Goal: Information Seeking & Learning: Learn about a topic

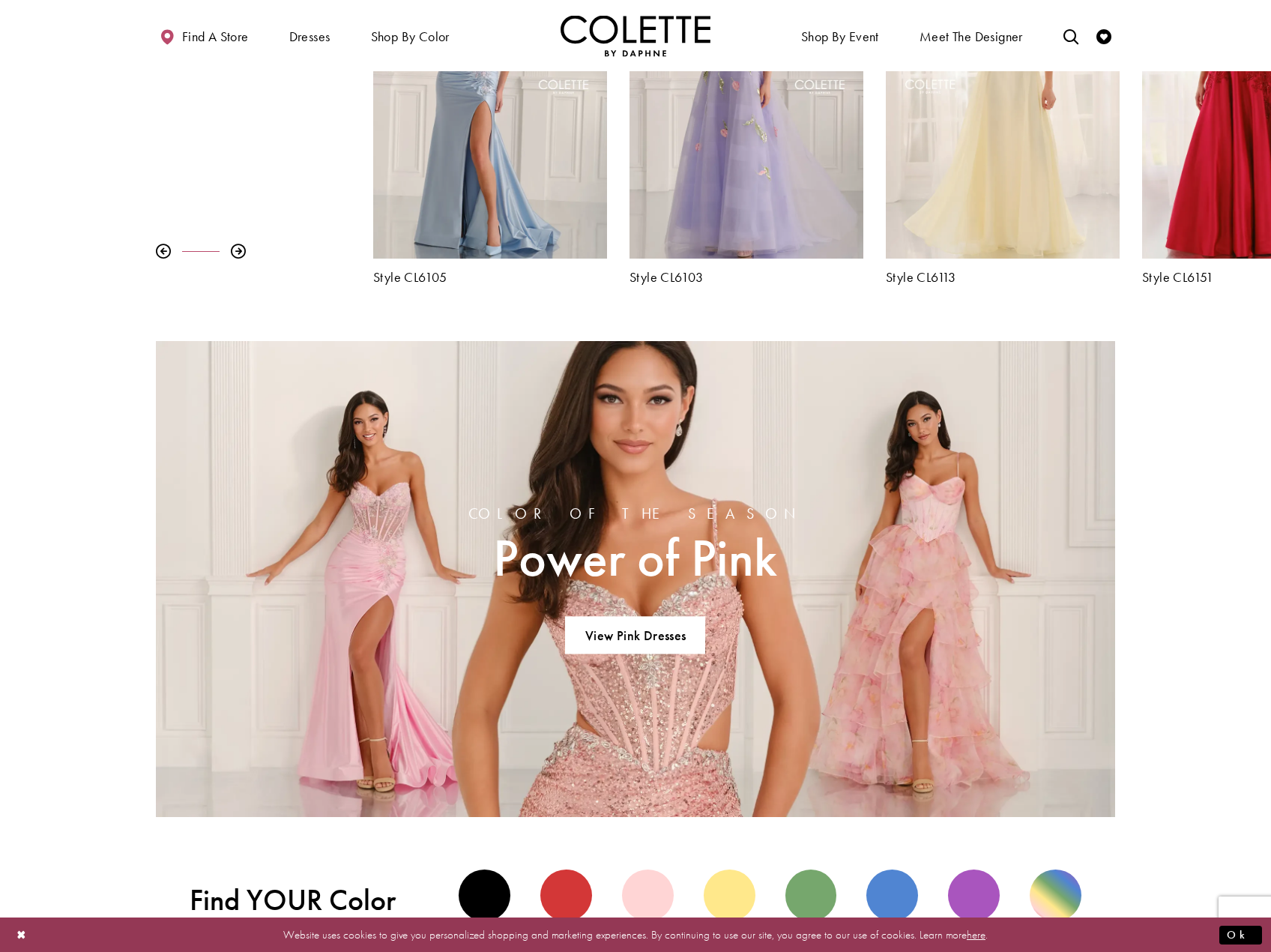
scroll to position [899, 0]
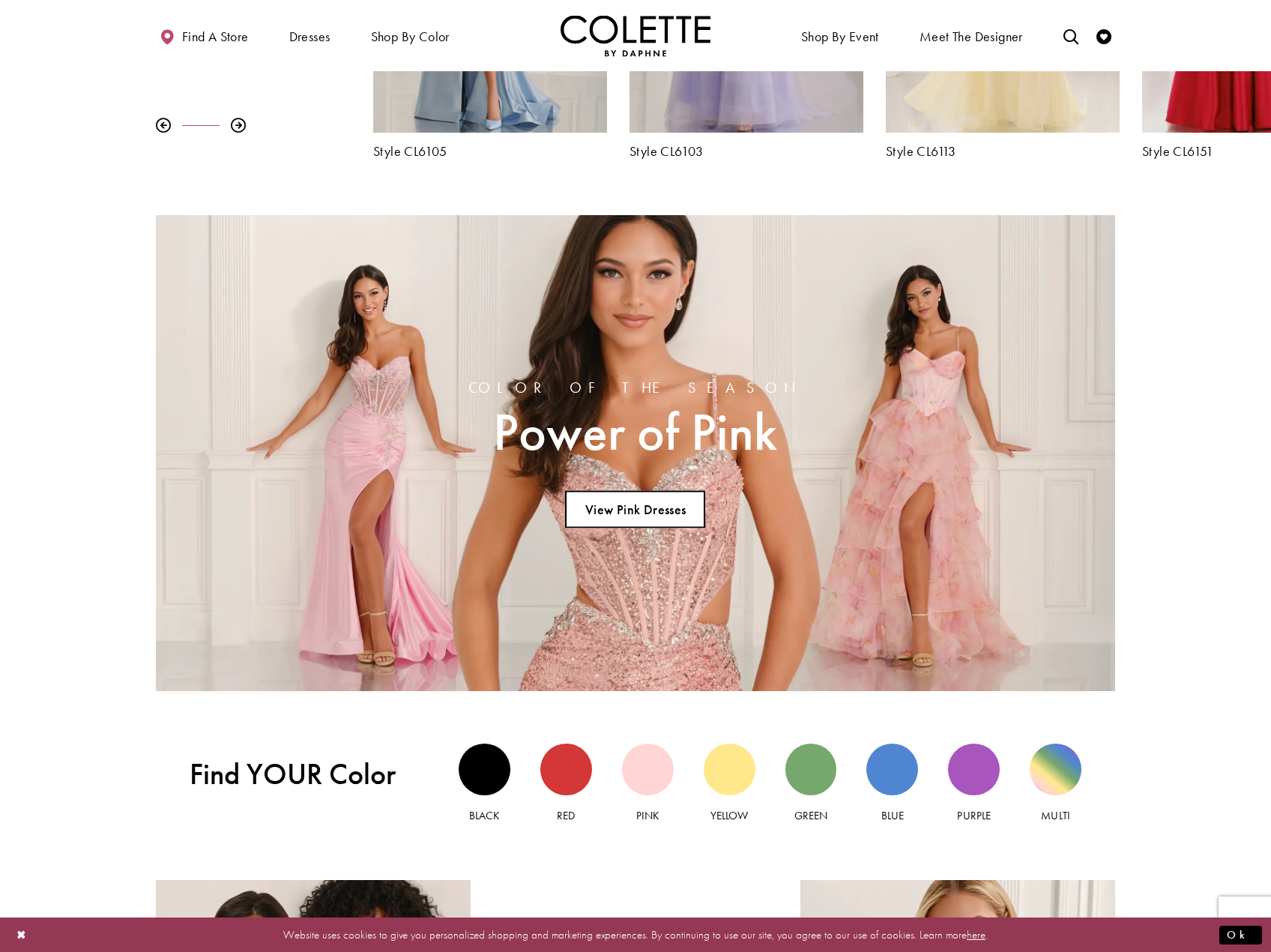
click at [582, 510] on link "View Pink Dresses" at bounding box center [635, 509] width 140 height 38
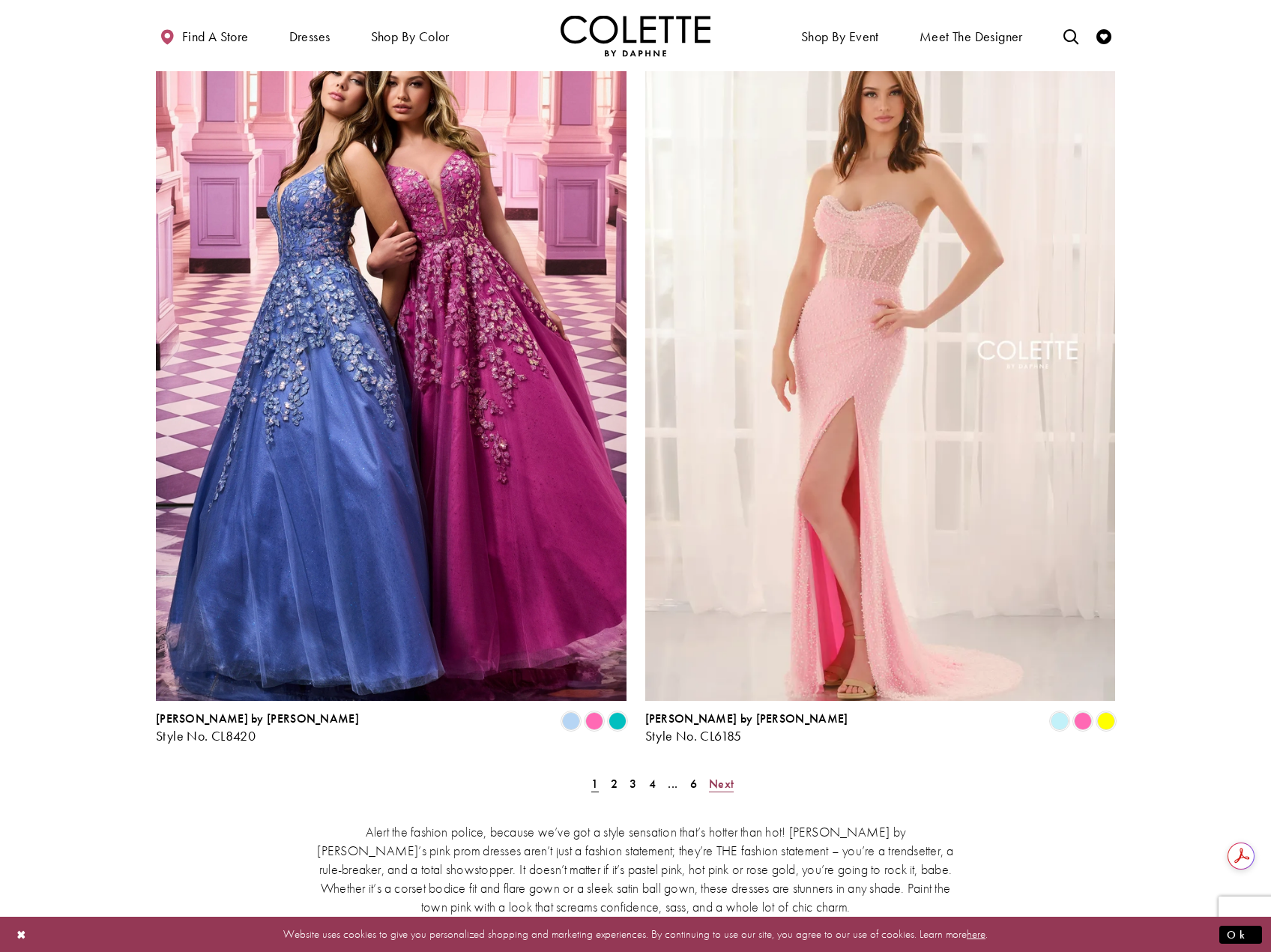
click at [721, 775] on span "Next" at bounding box center [721, 783] width 25 height 15
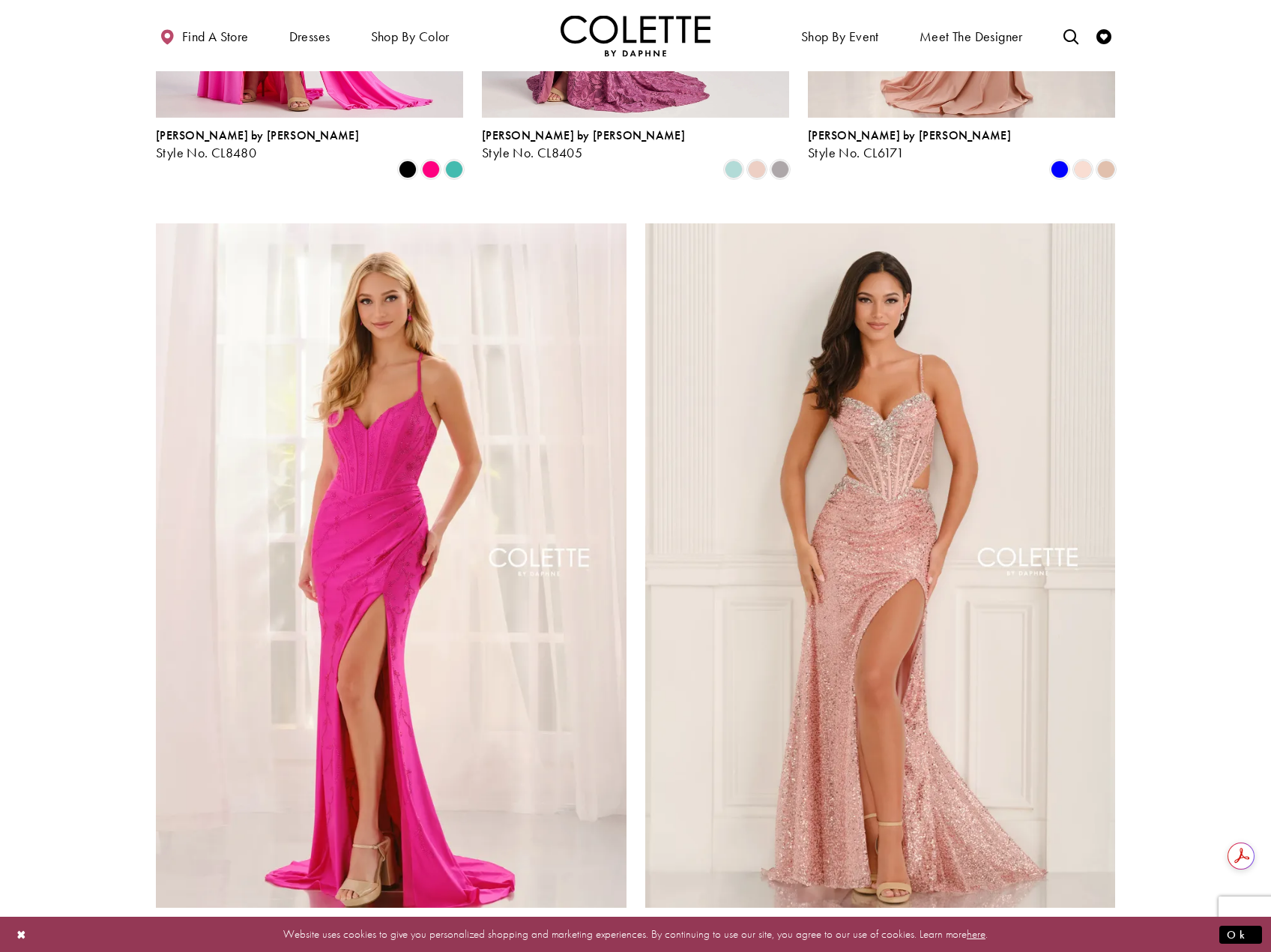
scroll to position [2554, 0]
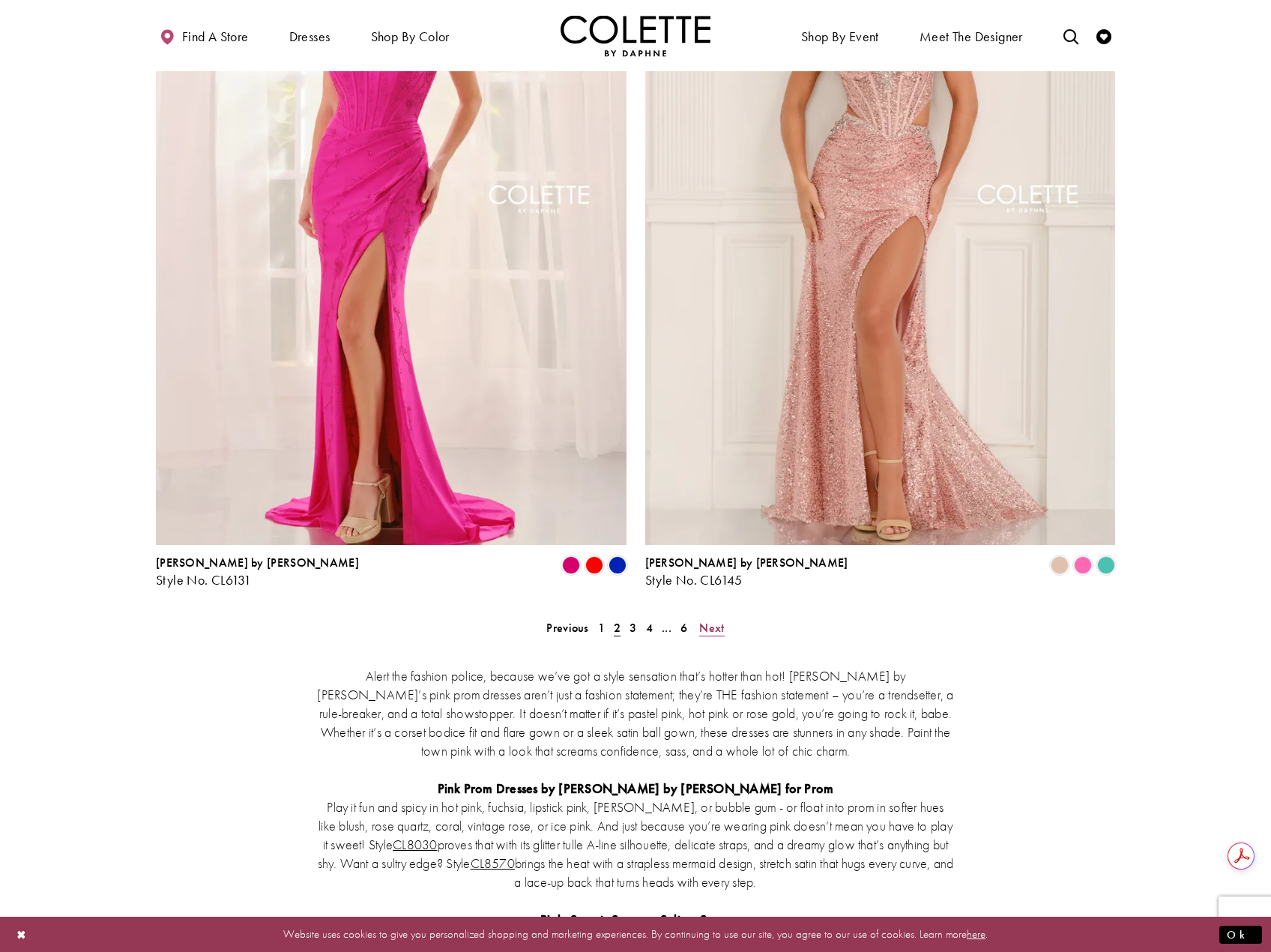
click at [720, 620] on span "Next" at bounding box center [711, 627] width 25 height 15
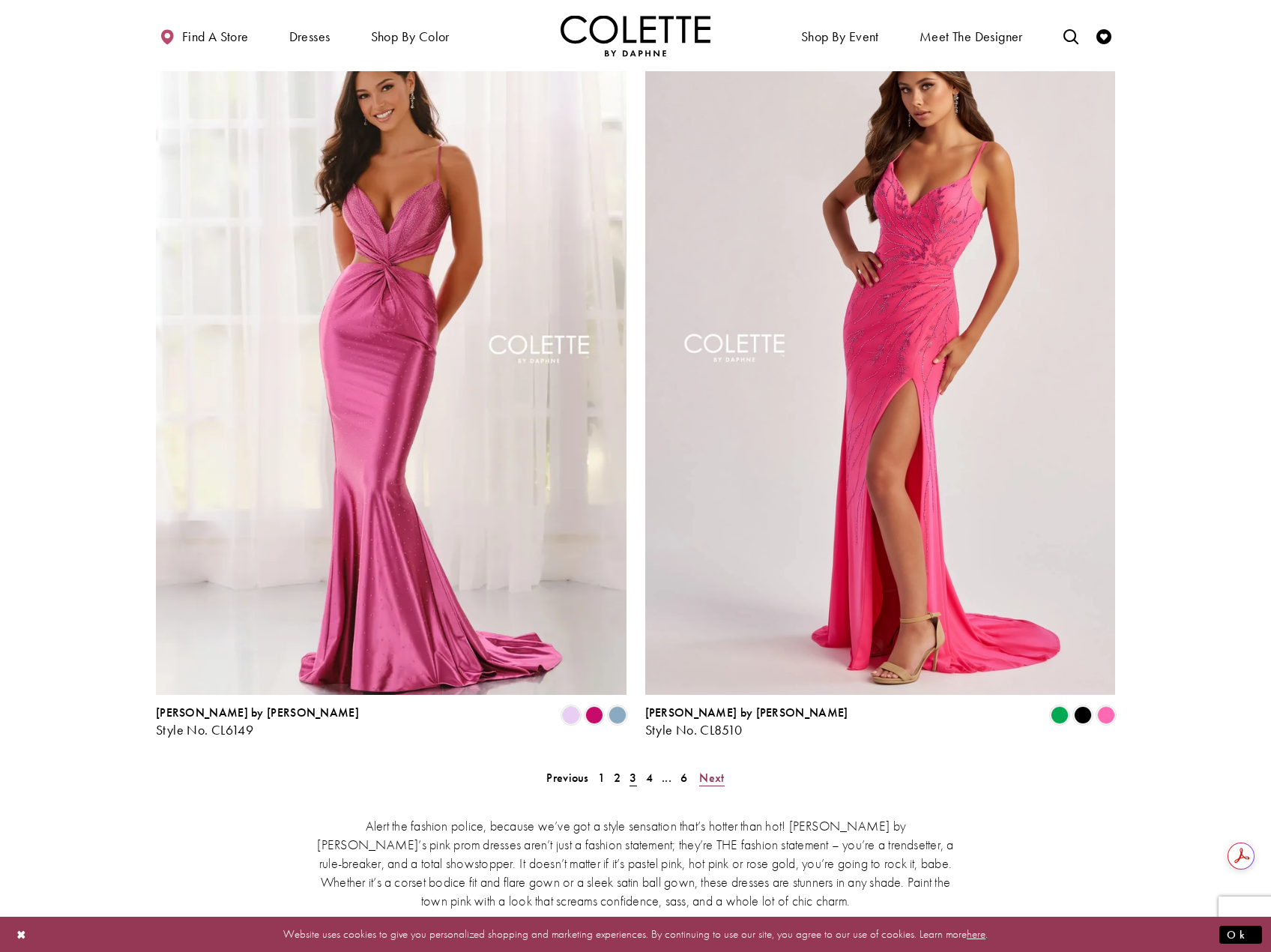
click at [712, 769] on span "Next" at bounding box center [711, 777] width 25 height 15
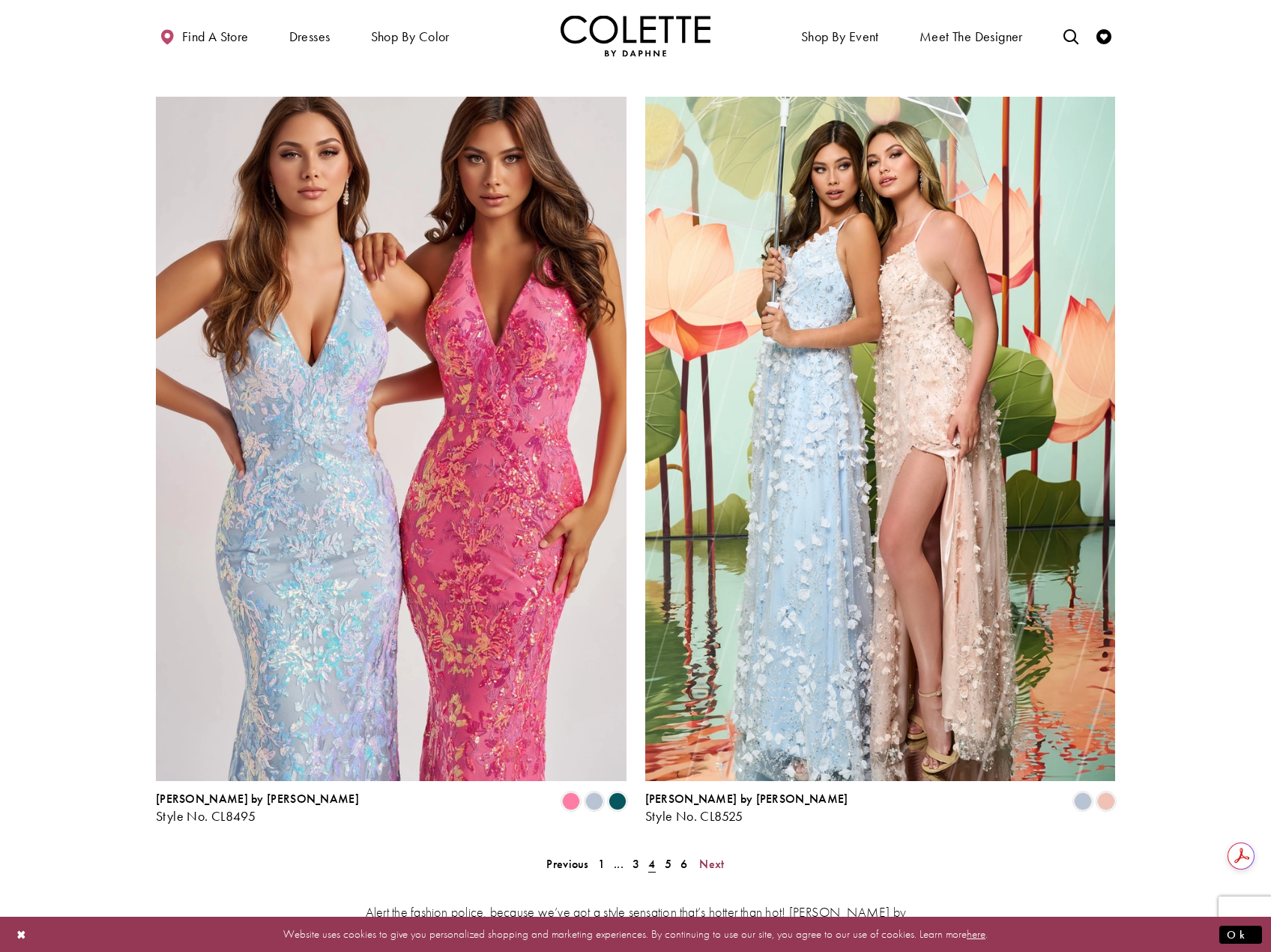
scroll to position [2479, 0]
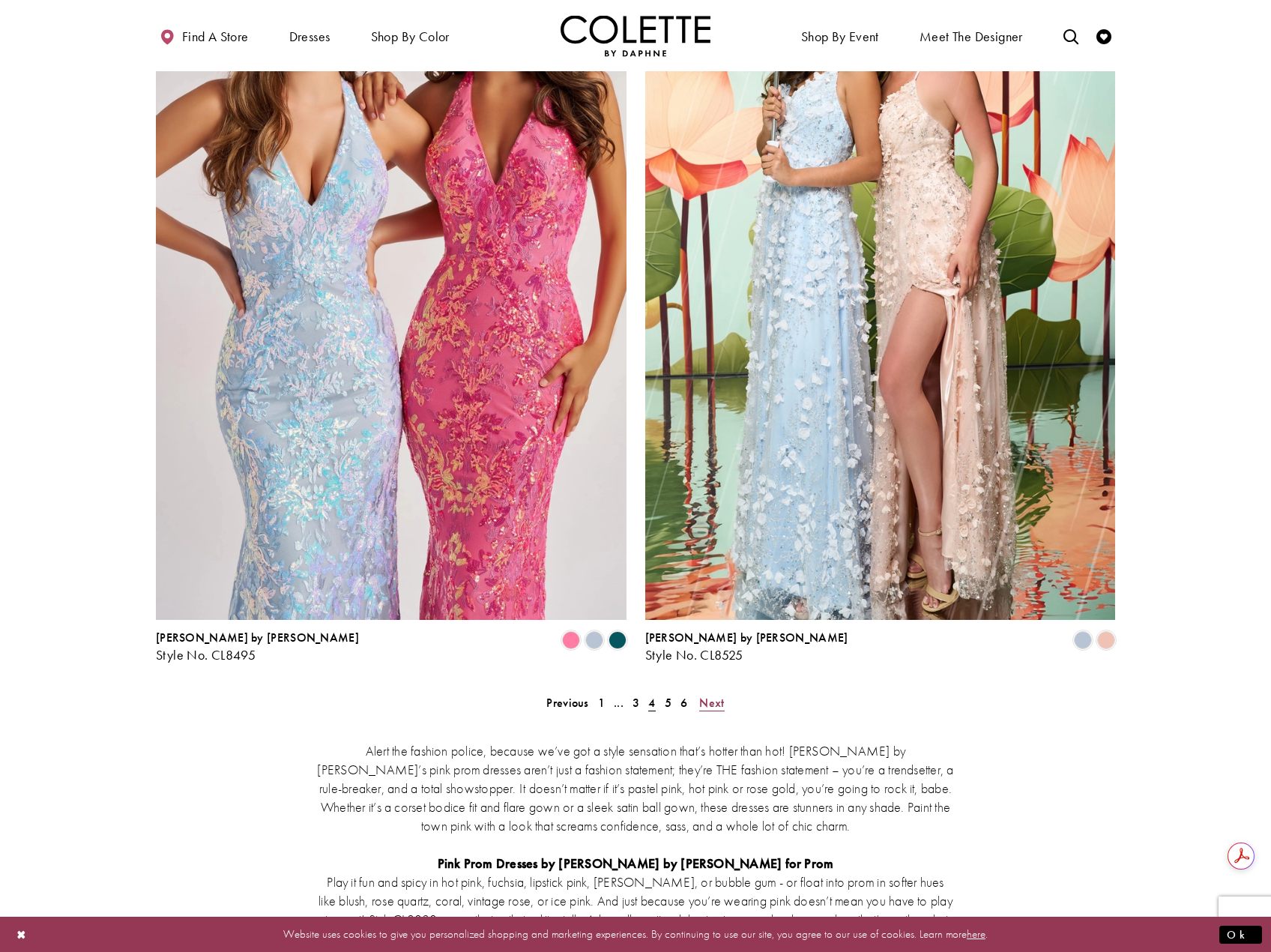
click at [719, 695] on span "Next" at bounding box center [711, 702] width 25 height 15
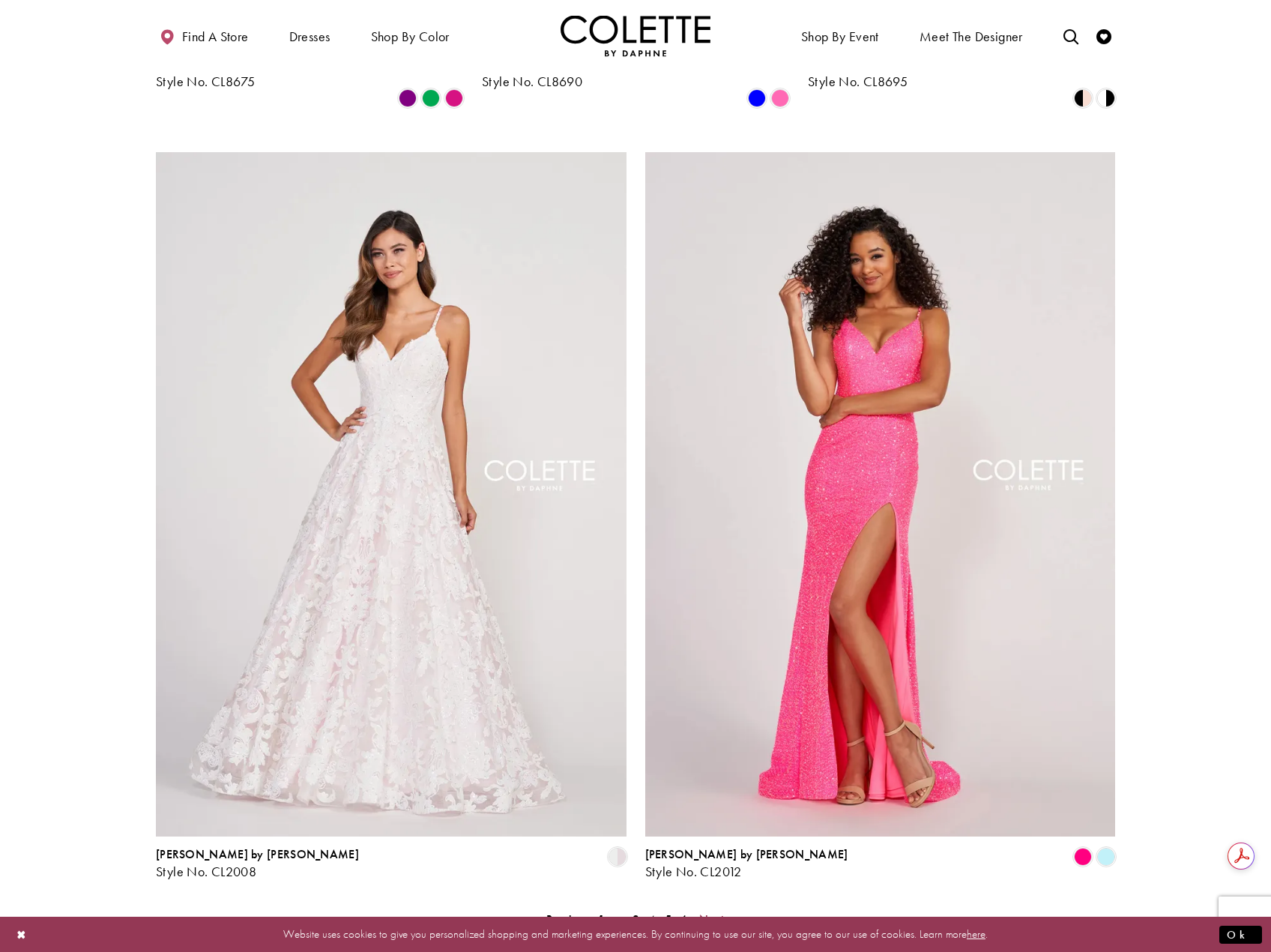
scroll to position [2329, 0]
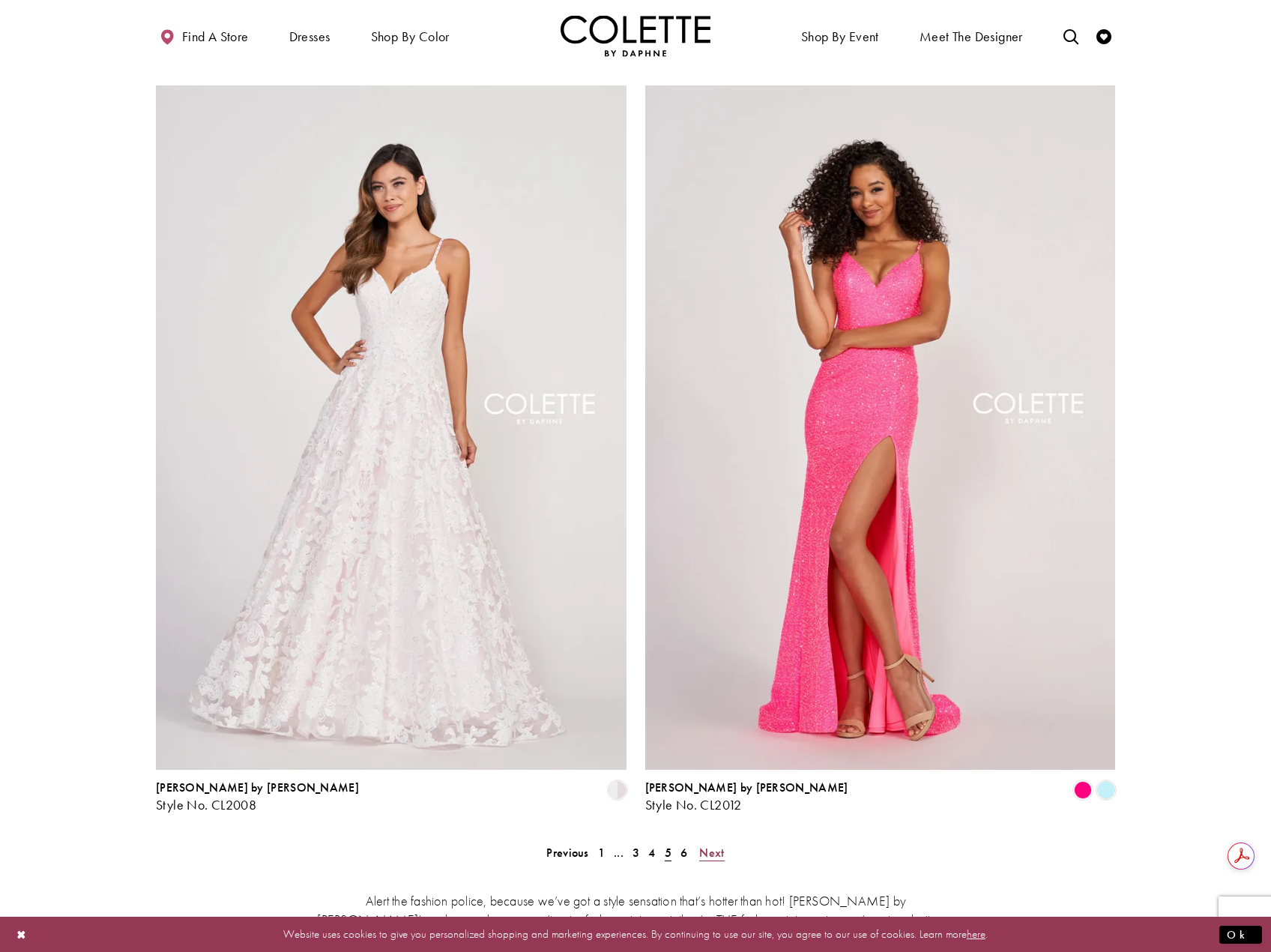
click at [718, 845] on span "Next" at bounding box center [711, 853] width 25 height 15
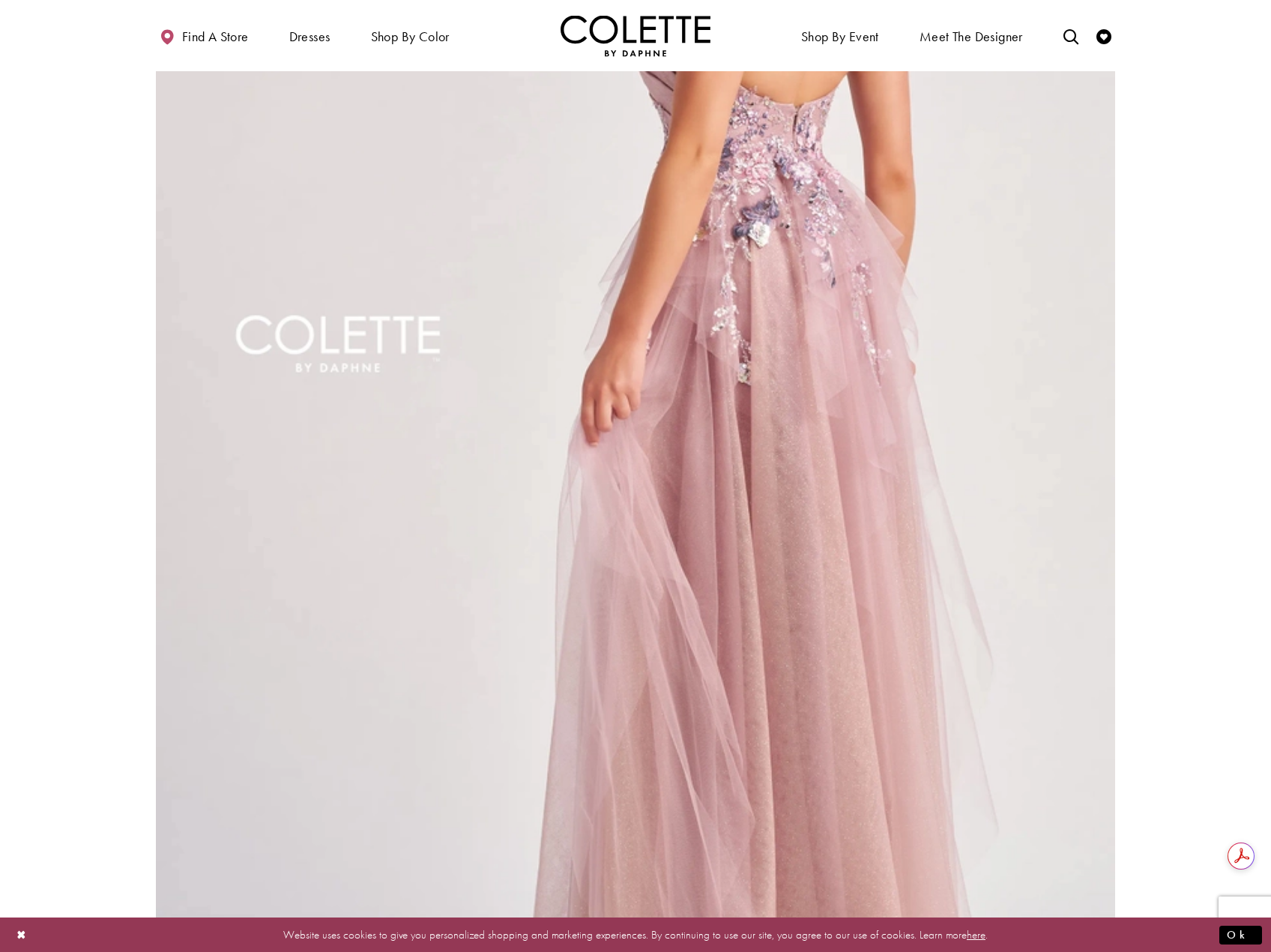
scroll to position [2179, 0]
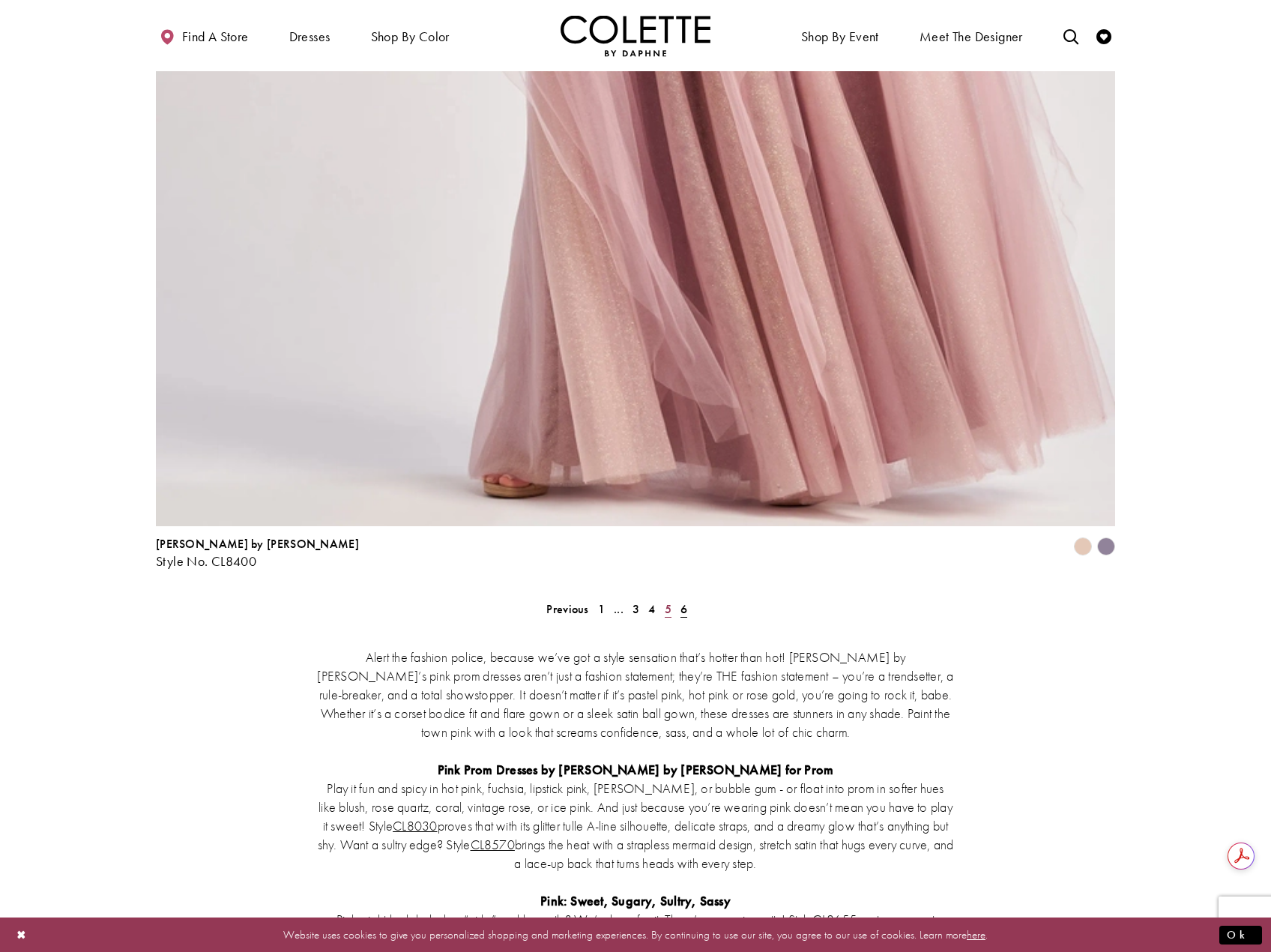
click at [670, 601] on span "5" at bounding box center [667, 609] width 7 height 15
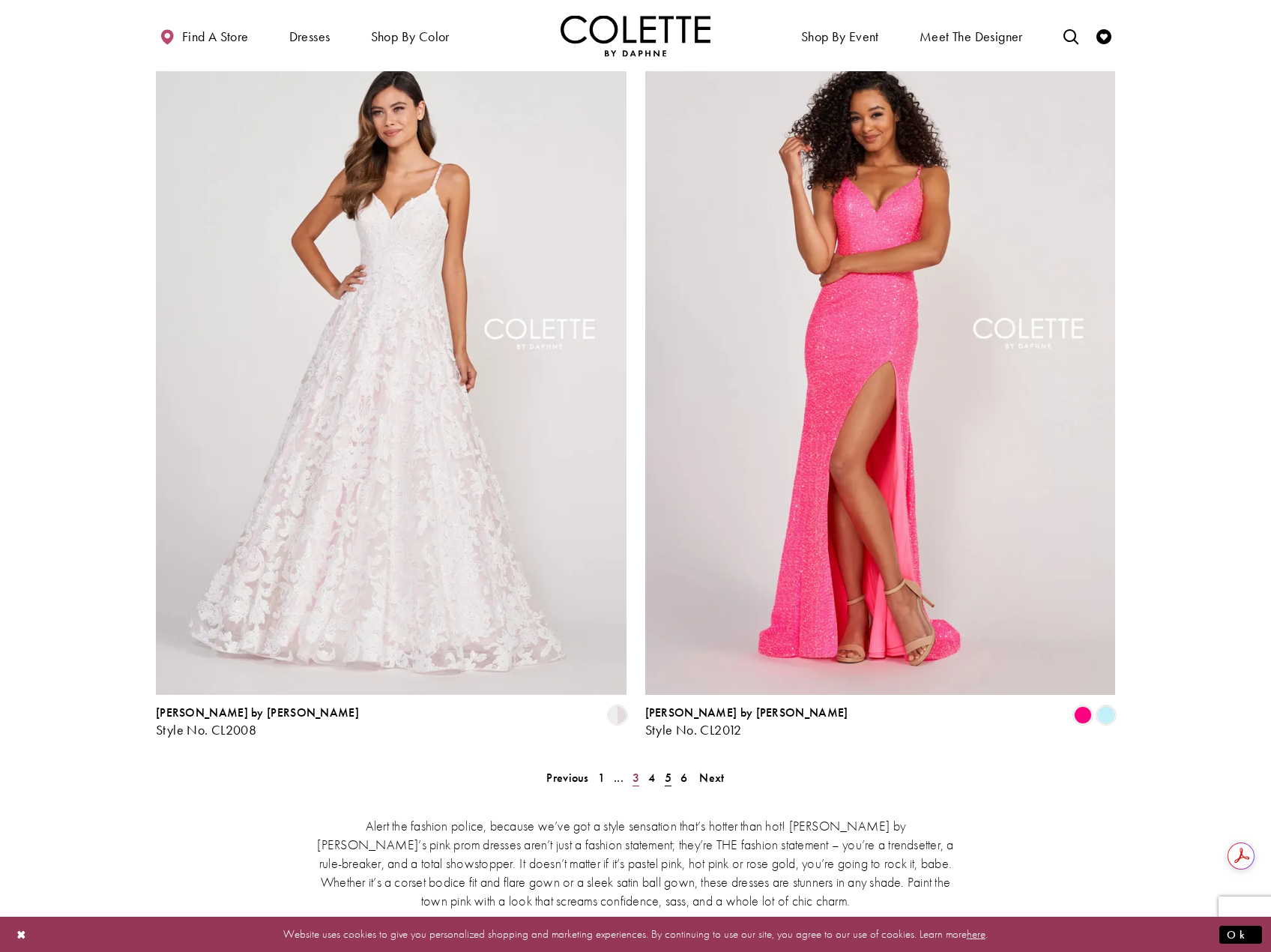
click at [637, 769] on span "3" at bounding box center [635, 777] width 7 height 15
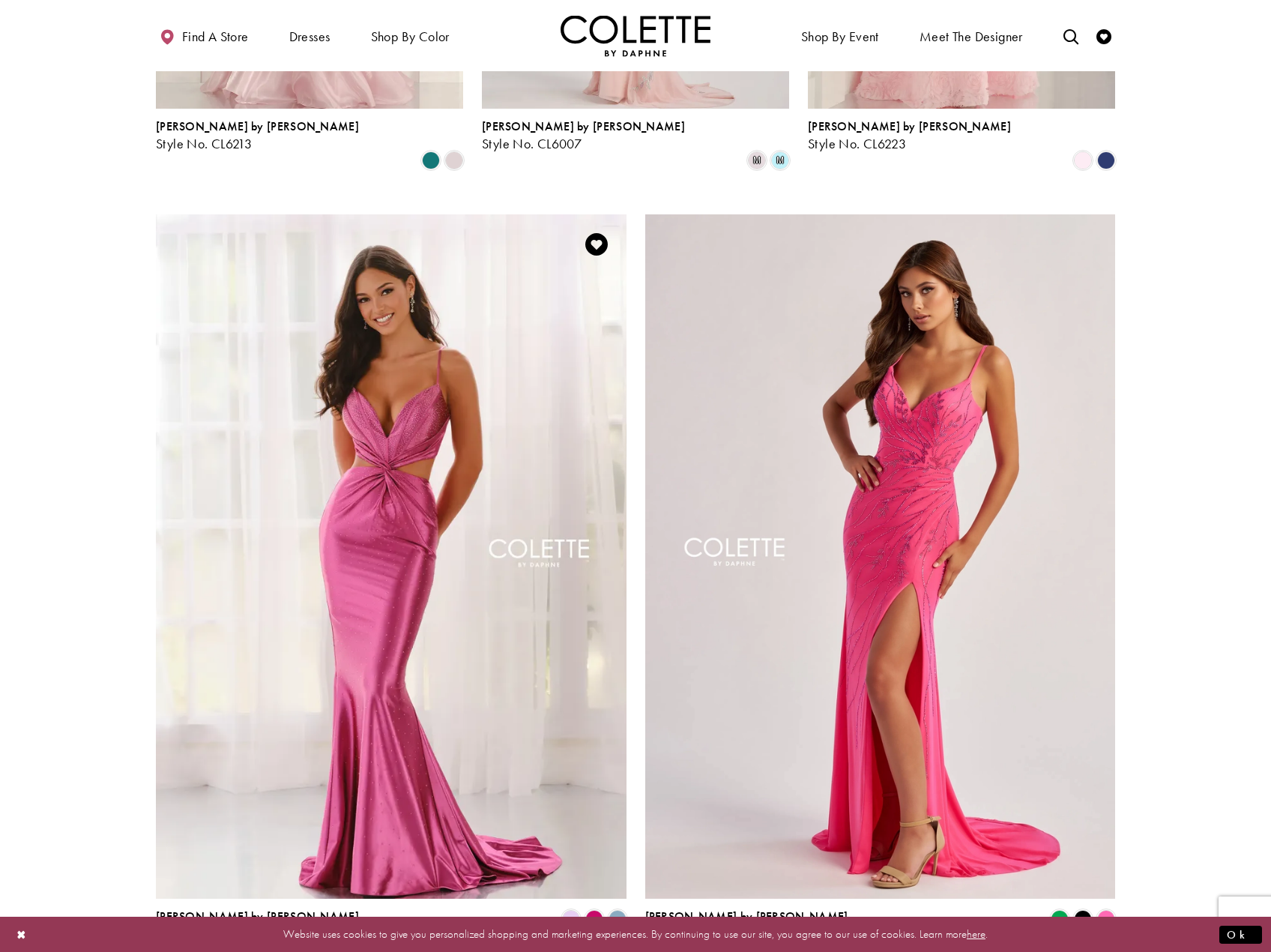
scroll to position [2554, 0]
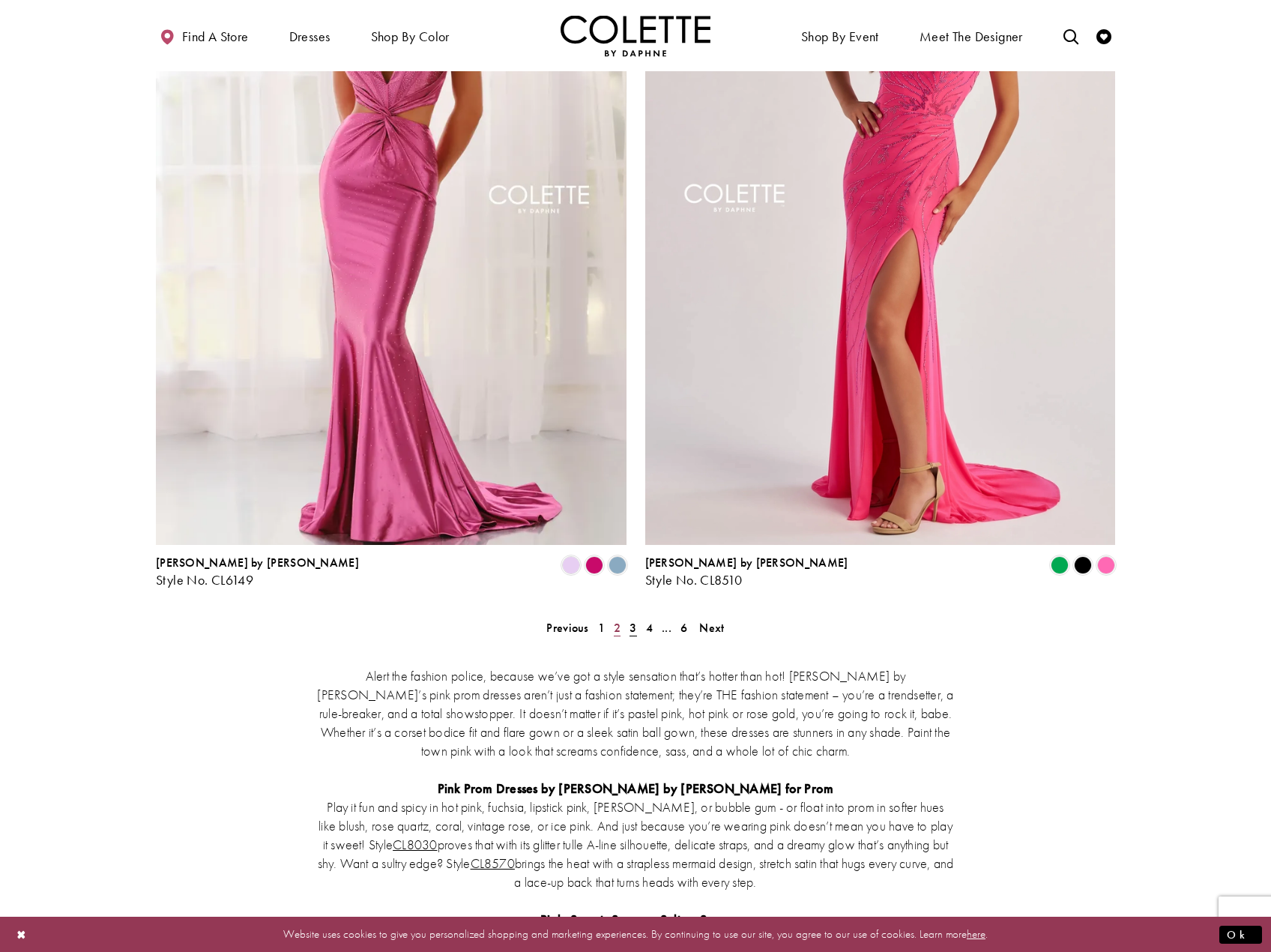
click at [612, 617] on link "2" at bounding box center [617, 627] width 15 height 22
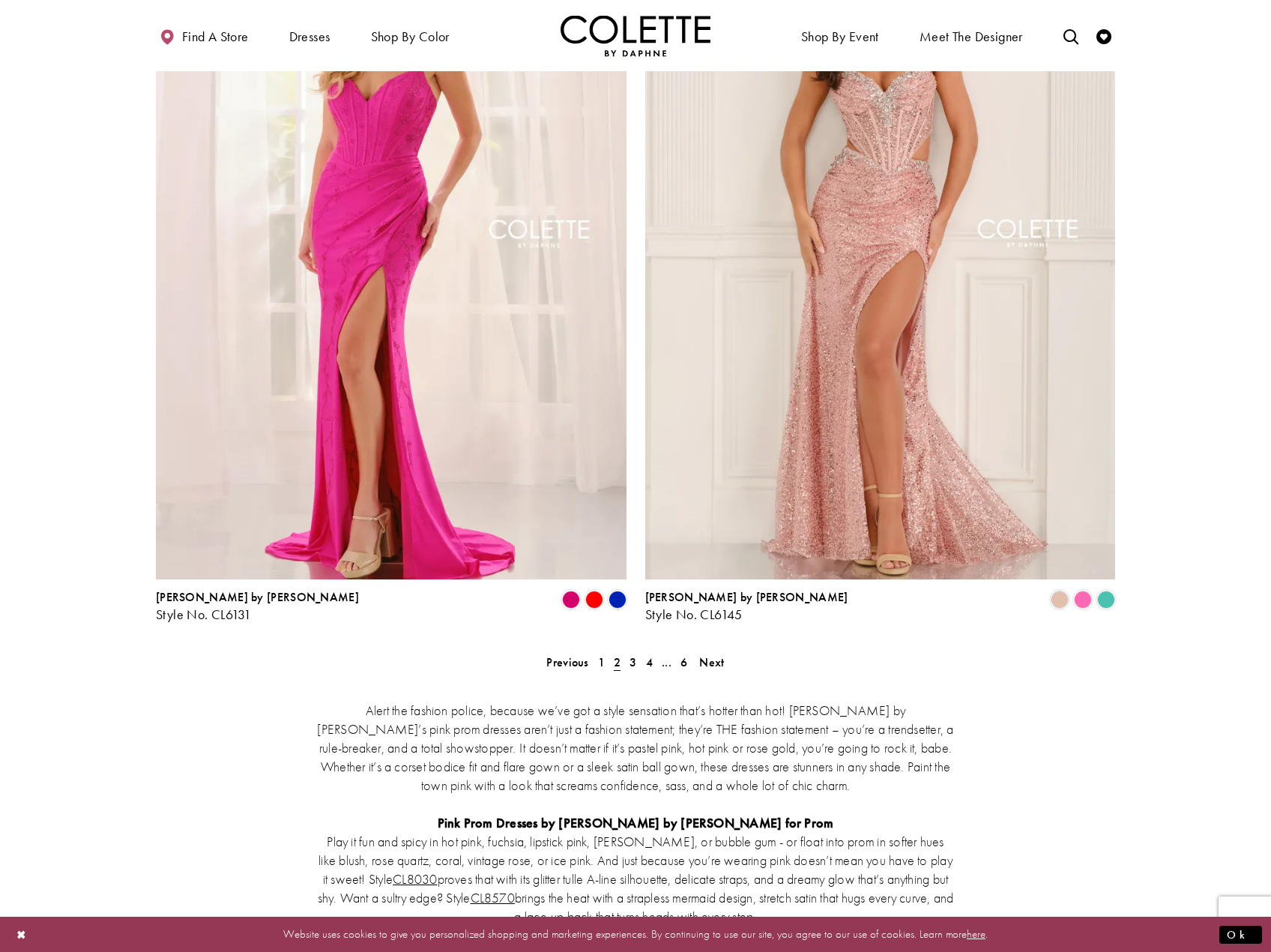
scroll to position [2254, 0]
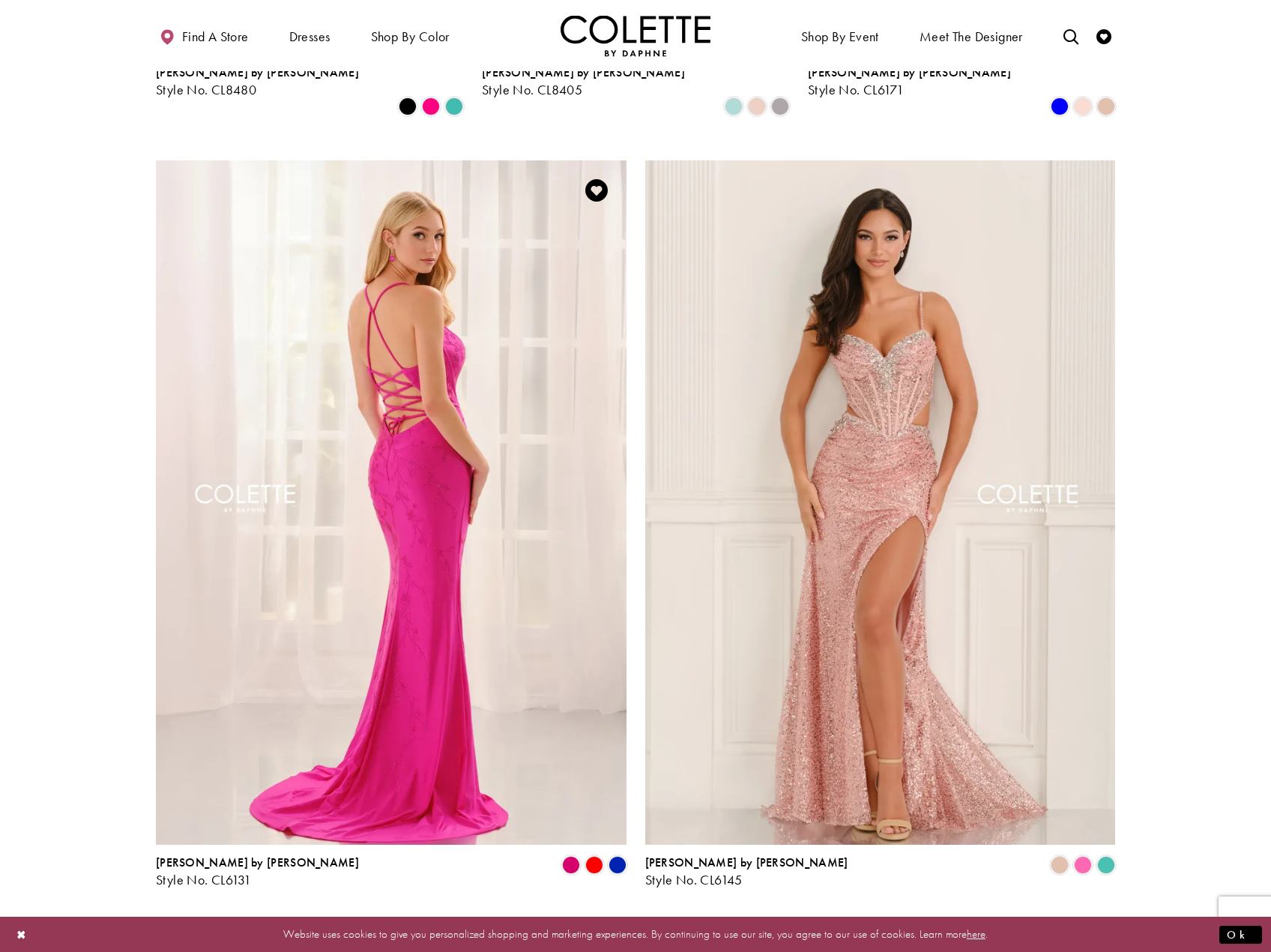
click at [454, 381] on img "Visit Colette by Daphne Style No. CL6131 Page" at bounding box center [391, 502] width 470 height 684
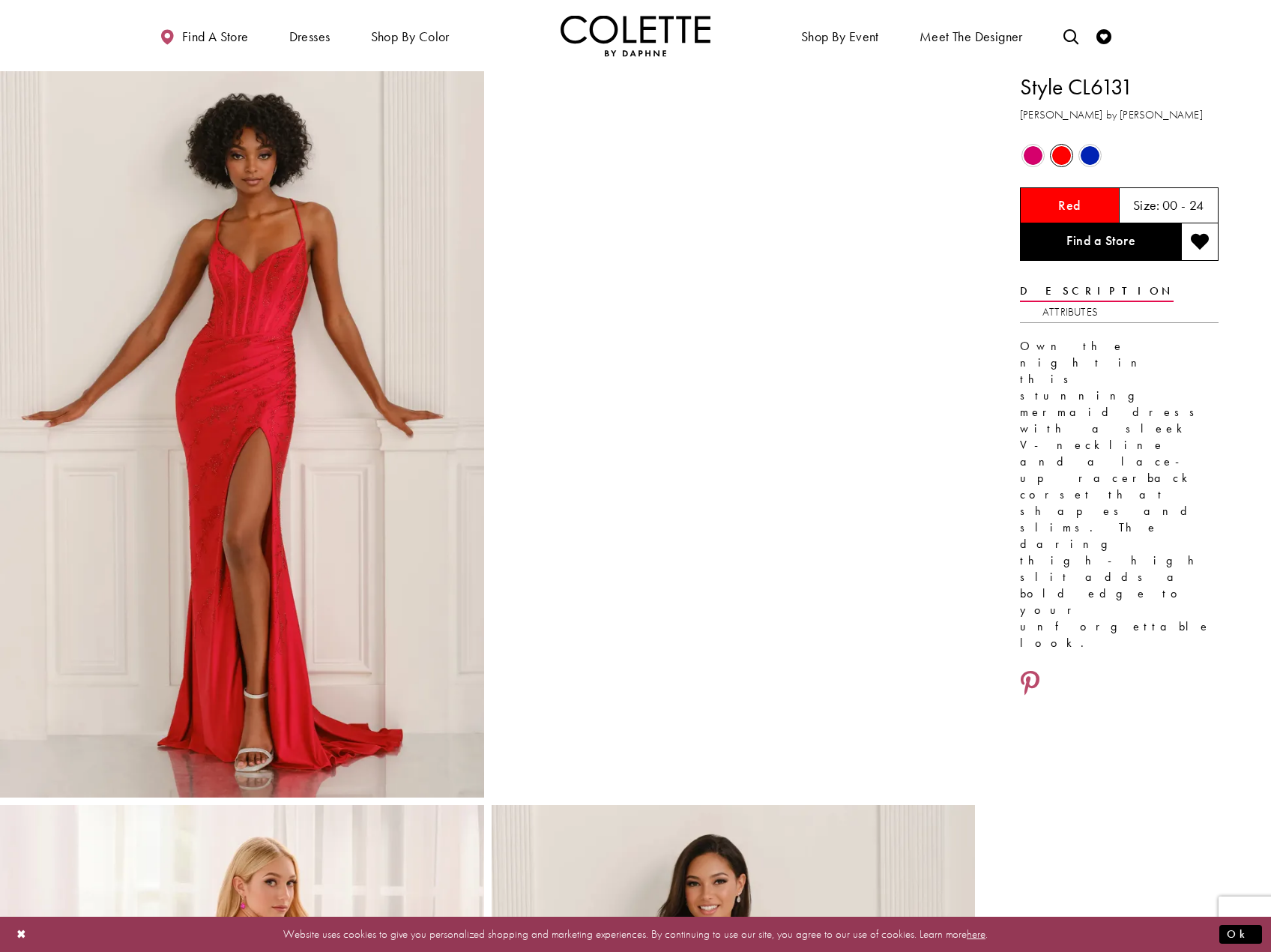
click at [1094, 159] on span "Product color controls state depends on size chosen" at bounding box center [1090, 156] width 18 height 19
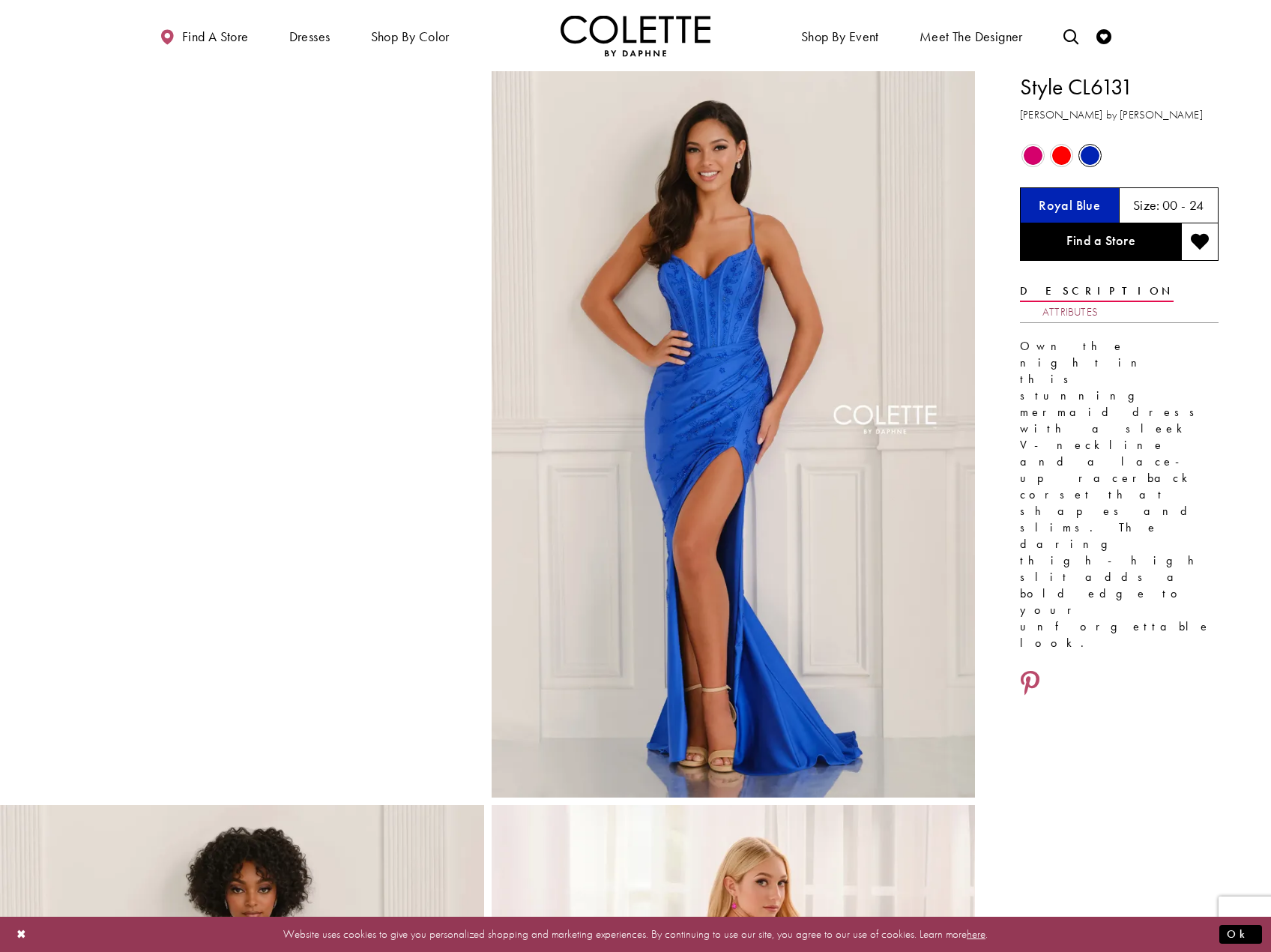
click at [1098, 301] on link "Attributes" at bounding box center [1070, 312] width 55 height 22
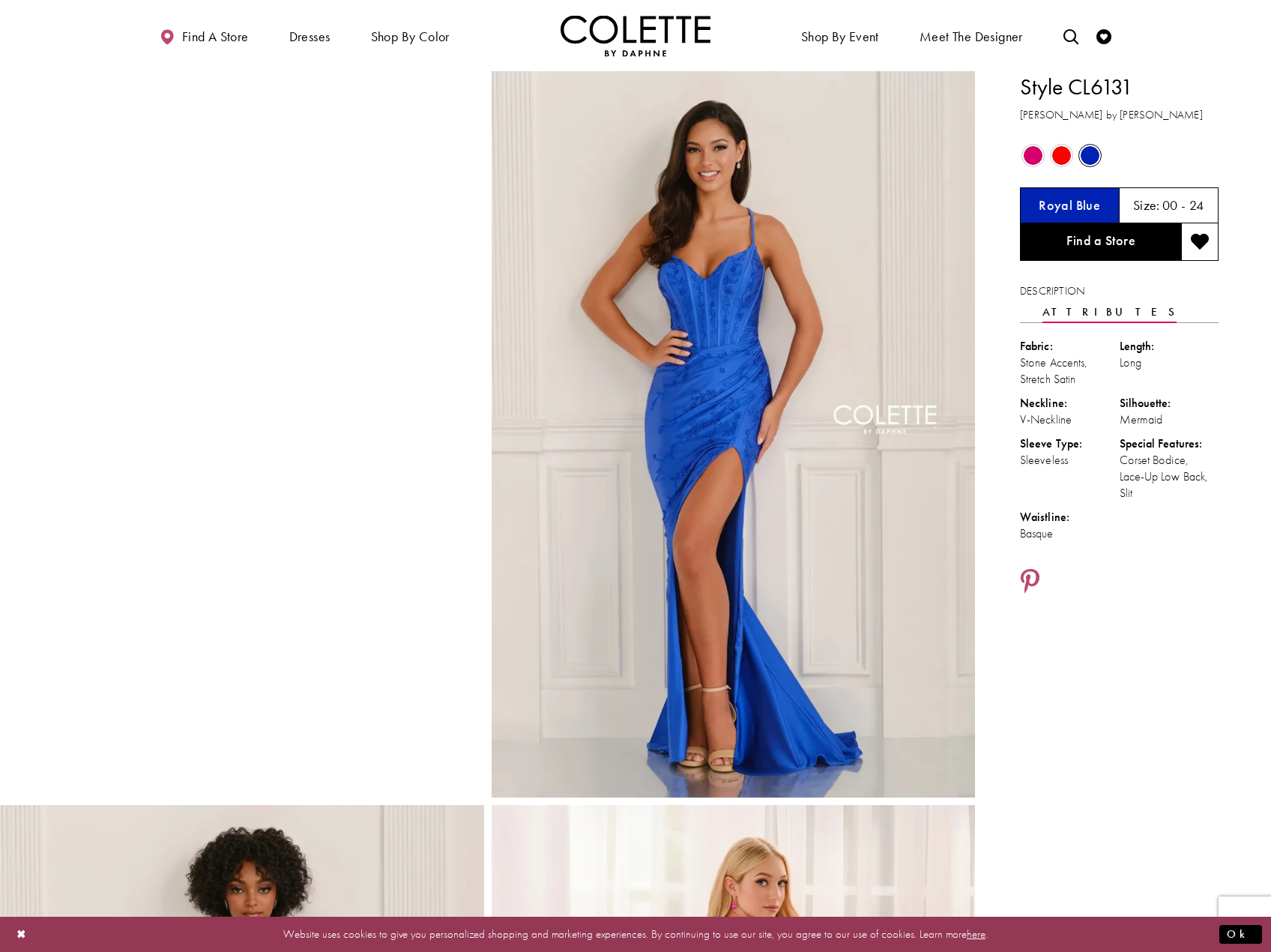
click at [1165, 205] on h5 "00 - 24" at bounding box center [1183, 205] width 42 height 15
drag, startPoint x: 1193, startPoint y: 204, endPoint x: 1208, endPoint y: 204, distance: 15.0
click at [1208, 204] on div "Size: 00 - 24" at bounding box center [1168, 205] width 99 height 36
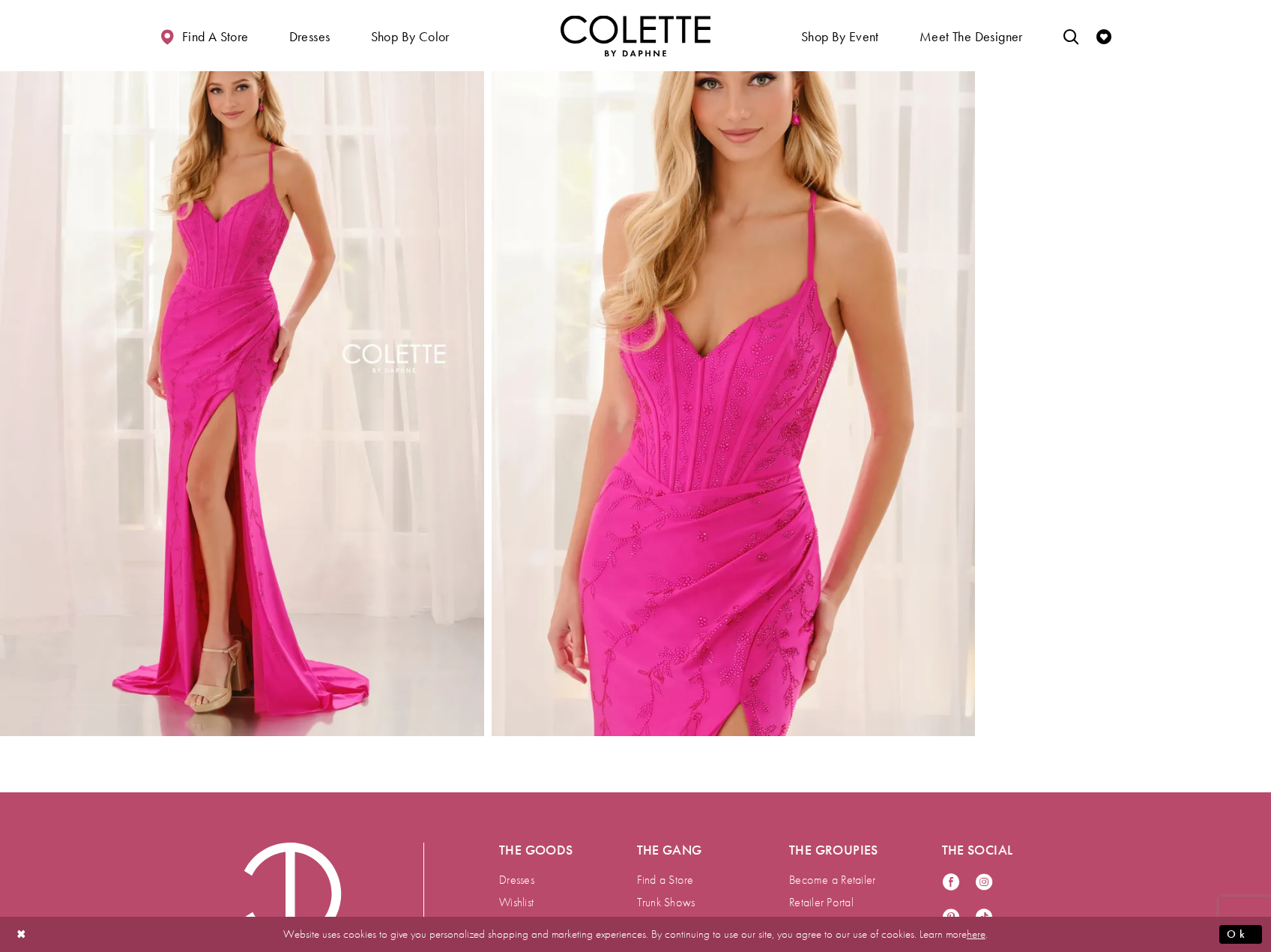
scroll to position [1812, 0]
